Goal: Information Seeking & Learning: Learn about a topic

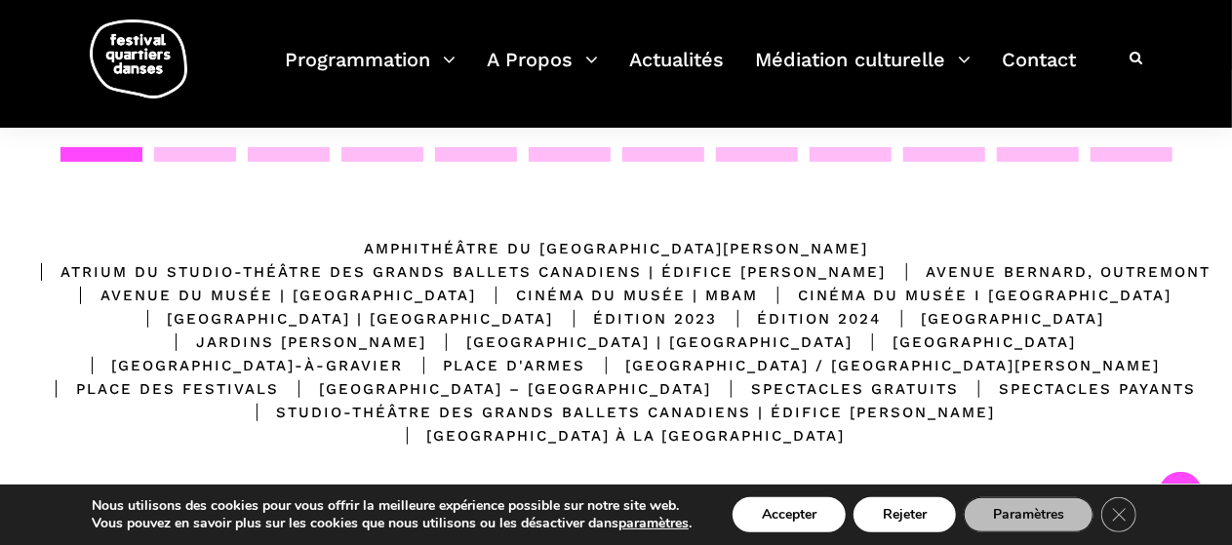
scroll to position [195, 0]
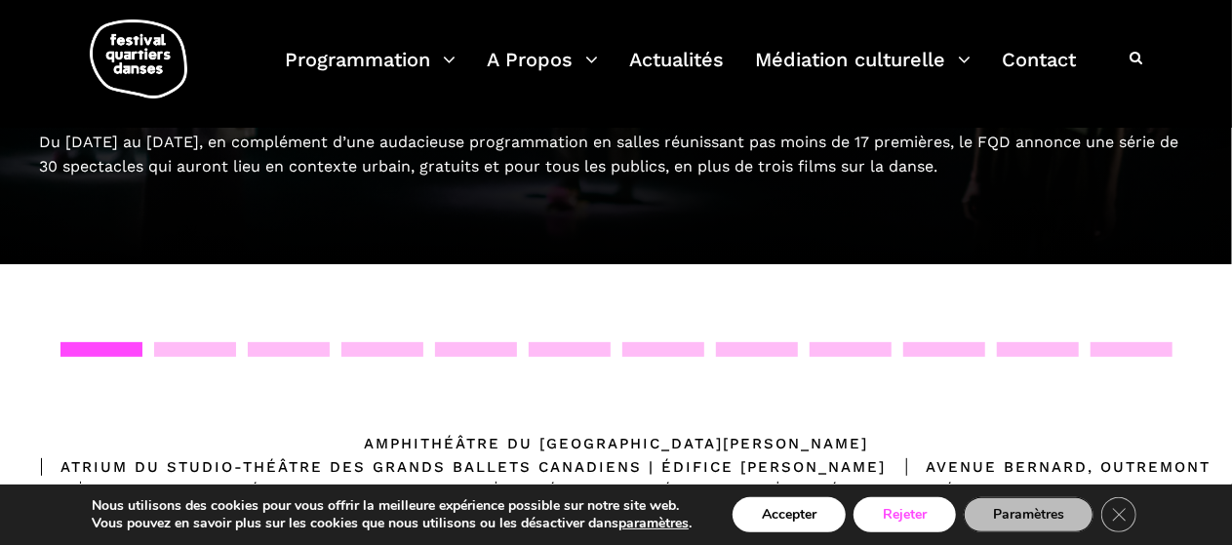
click at [933, 518] on button "Rejeter" at bounding box center [905, 515] width 102 height 35
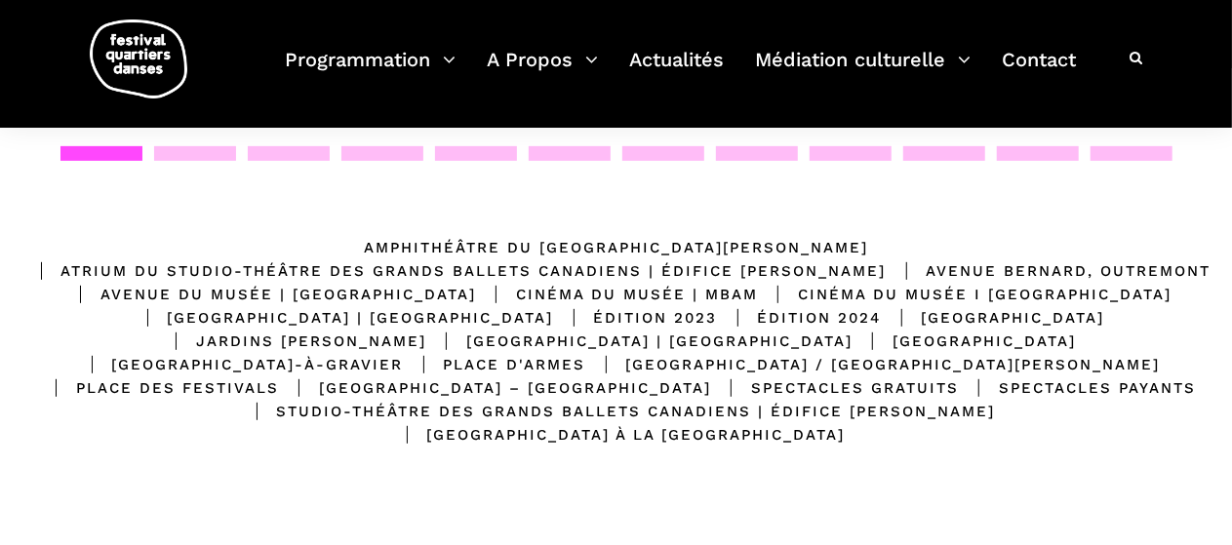
scroll to position [585, 0]
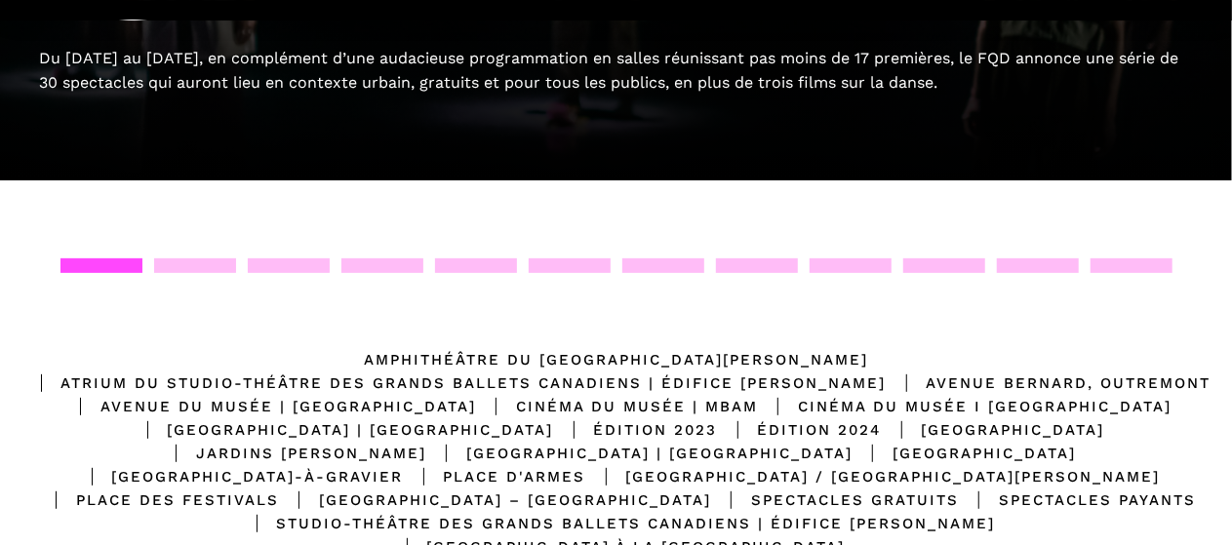
scroll to position [293, 0]
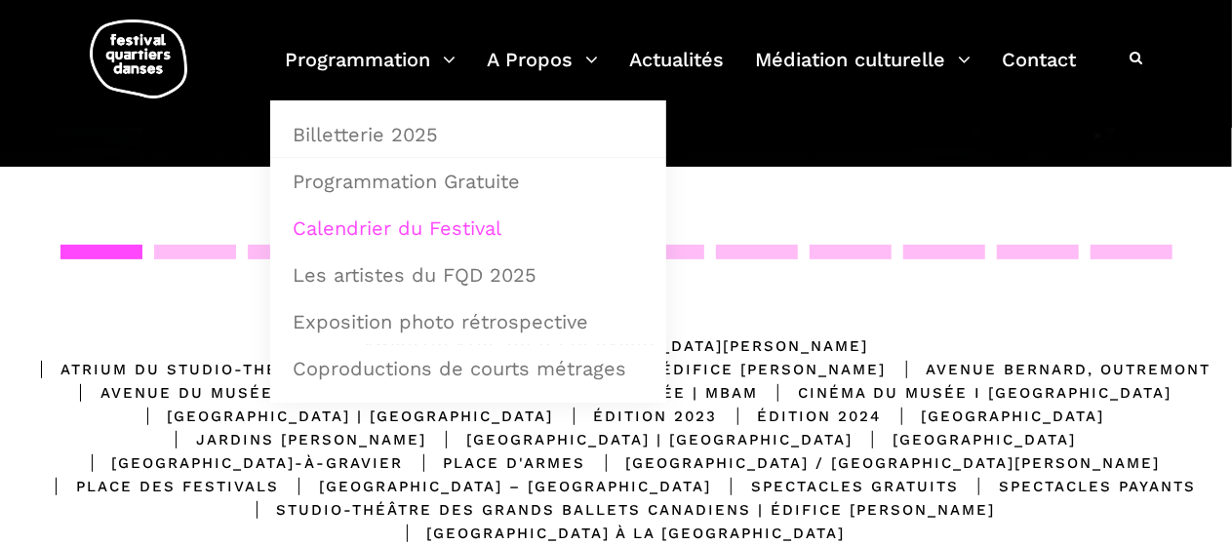
click at [373, 227] on link "Calendrier du Festival" at bounding box center [468, 228] width 375 height 45
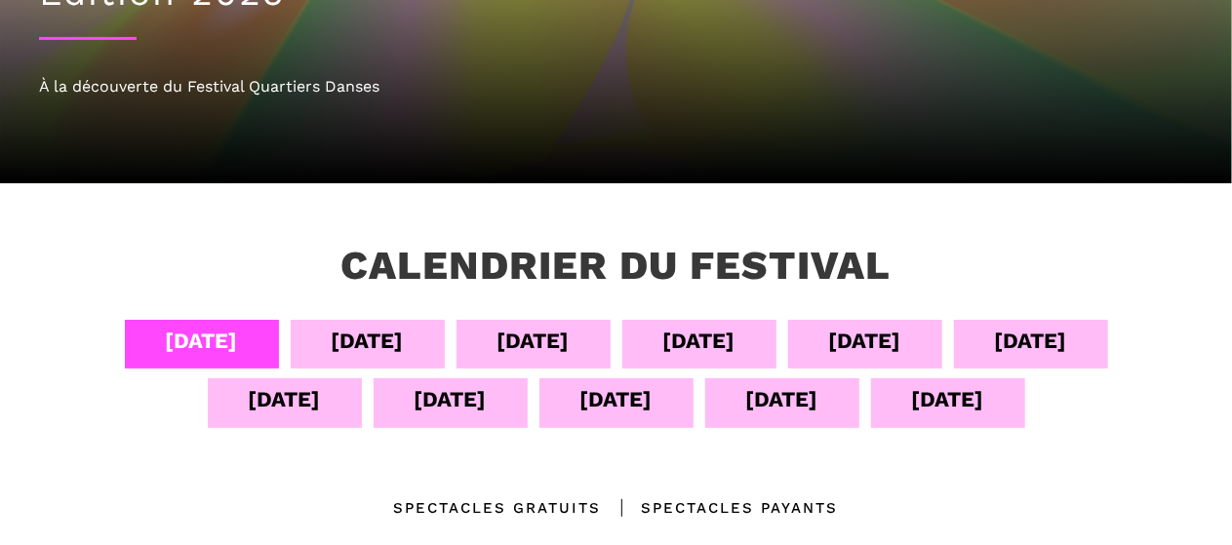
scroll to position [390, 0]
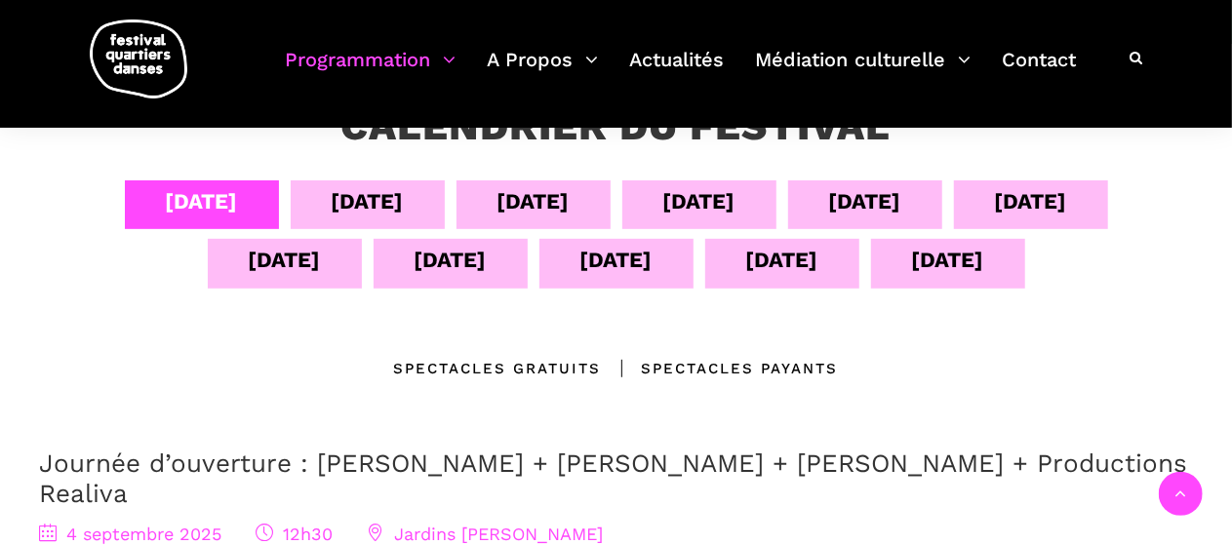
click at [958, 243] on div "14 sept" at bounding box center [948, 260] width 72 height 34
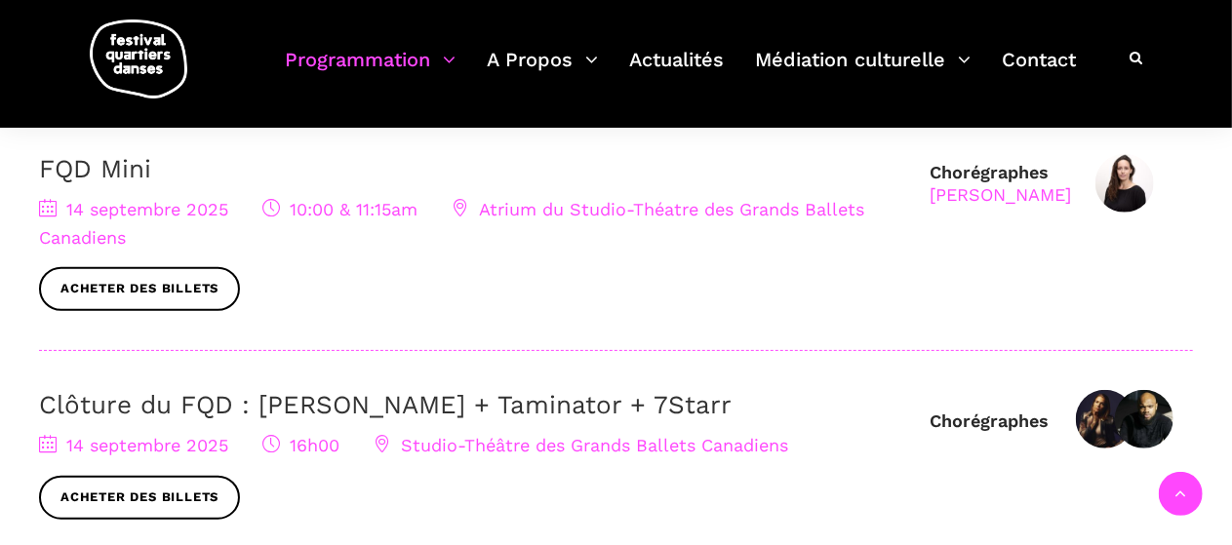
scroll to position [878, 0]
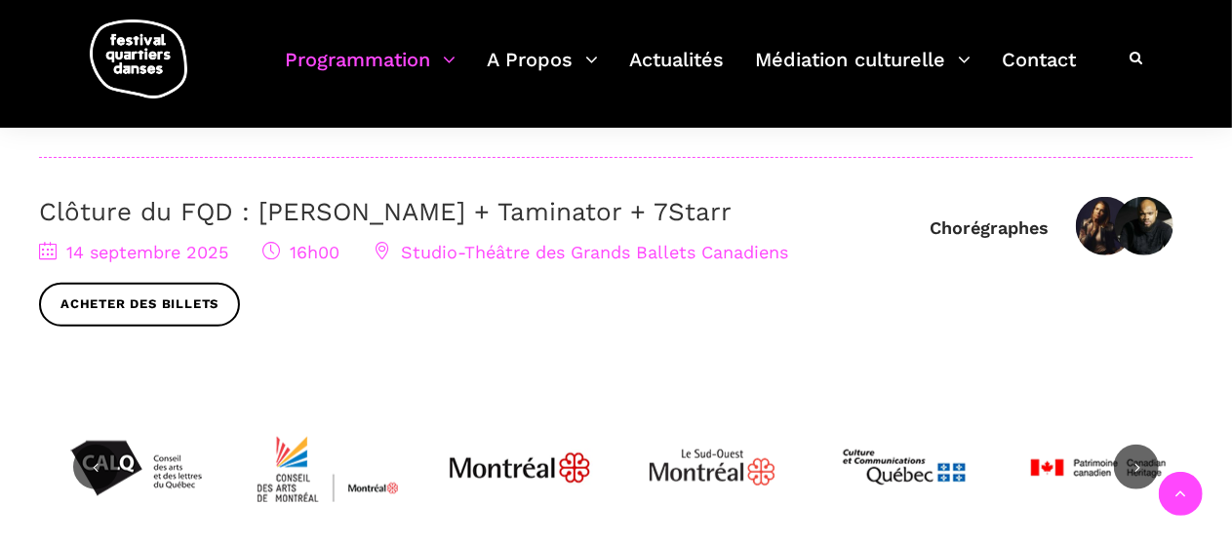
click at [169, 204] on link "Clôture du FQD : Lene Boel + Taminator + 7Starr" at bounding box center [385, 211] width 693 height 29
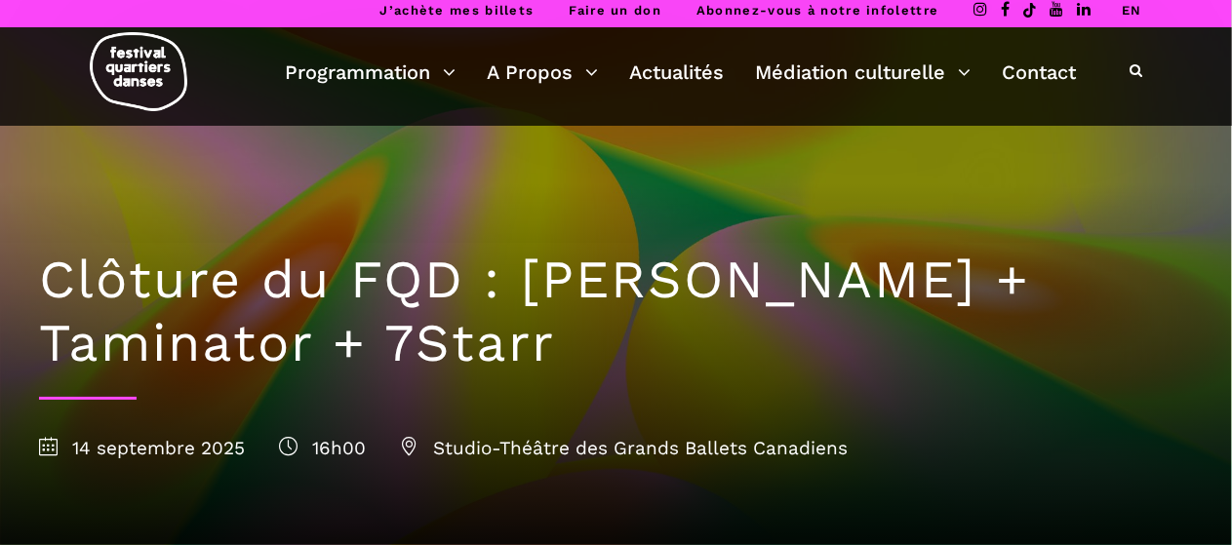
scroll to position [98, 0]
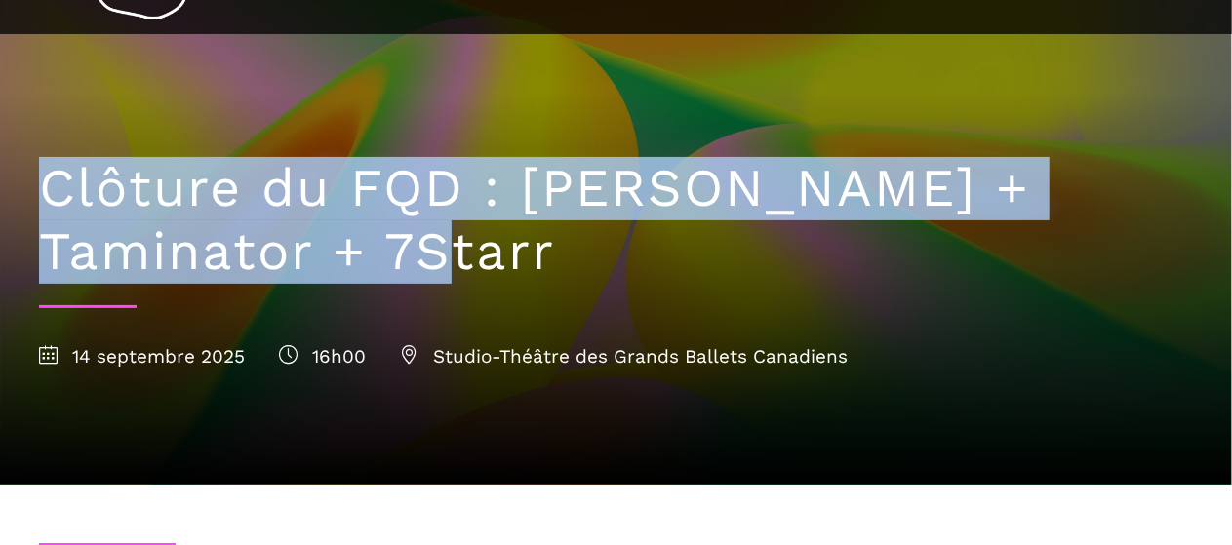
drag, startPoint x: 42, startPoint y: 183, endPoint x: 224, endPoint y: 261, distance: 198.1
click at [224, 261] on h1 "Clôture du FQD : [PERSON_NAME] + Taminator + 7Starr" at bounding box center [616, 220] width 1154 height 127
copy h1 "Clôture du FQD : [PERSON_NAME] + Taminator + 7Starr"
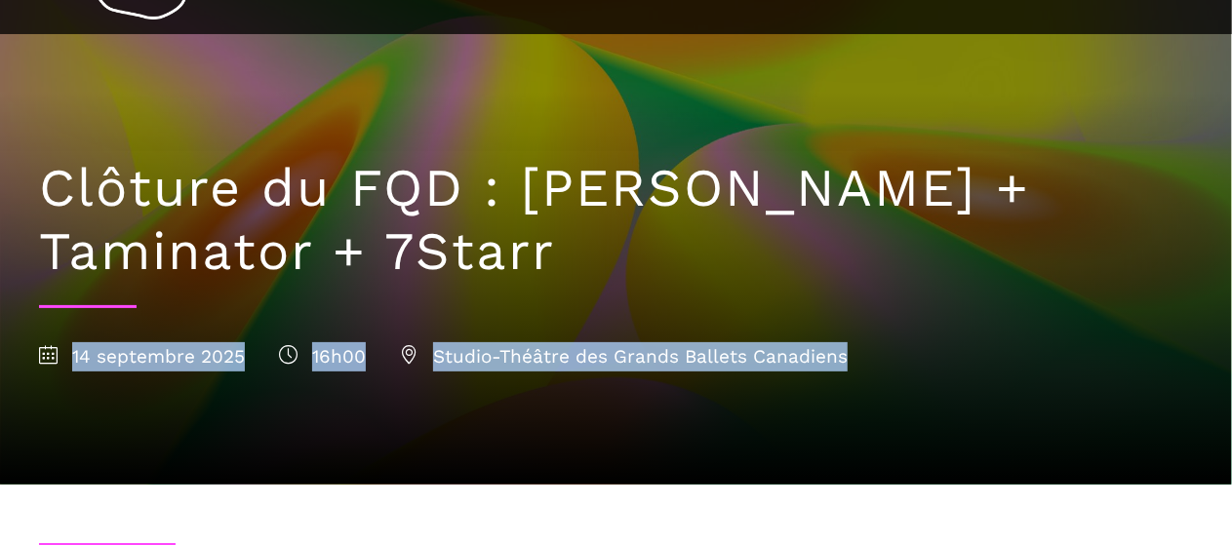
drag, startPoint x: 914, startPoint y: 353, endPoint x: 2, endPoint y: 343, distance: 912.4
click at [2, 343] on div "Clôture du FQD : Lene Boel + Taminator + 7Starr 14 septembre 2025 16h00 Studio-…" at bounding box center [616, 259] width 1232 height 451
copy div "14 septembre 2025 16h00 Studio-Théâtre des Grands Ballets Canadiens"
